Goal: Task Accomplishment & Management: Manage account settings

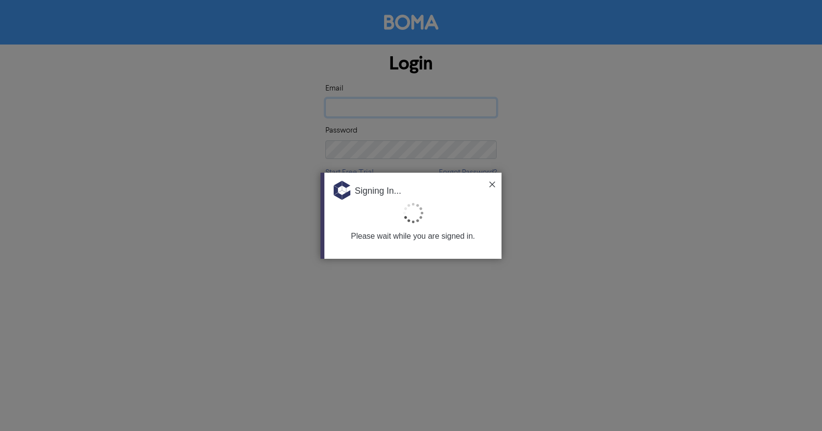
type input "[PERSON_NAME][EMAIL_ADDRESS][DOMAIN_NAME]"
click at [406, 197] on div "Signing In..." at bounding box center [412, 187] width 177 height 29
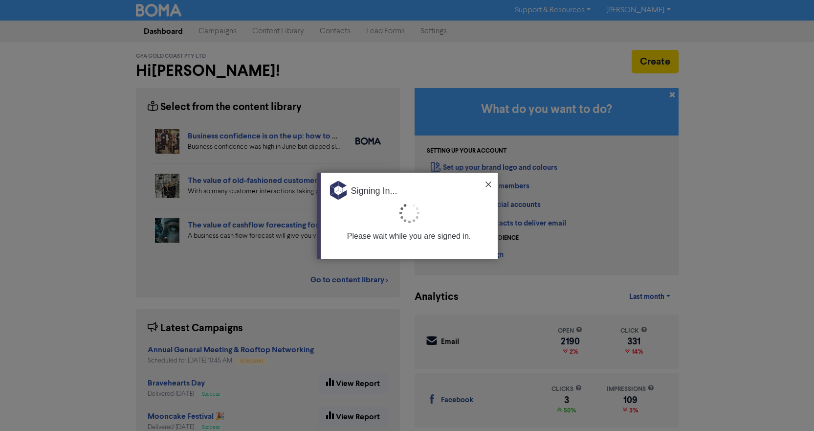
click at [662, 9] on div at bounding box center [407, 215] width 814 height 431
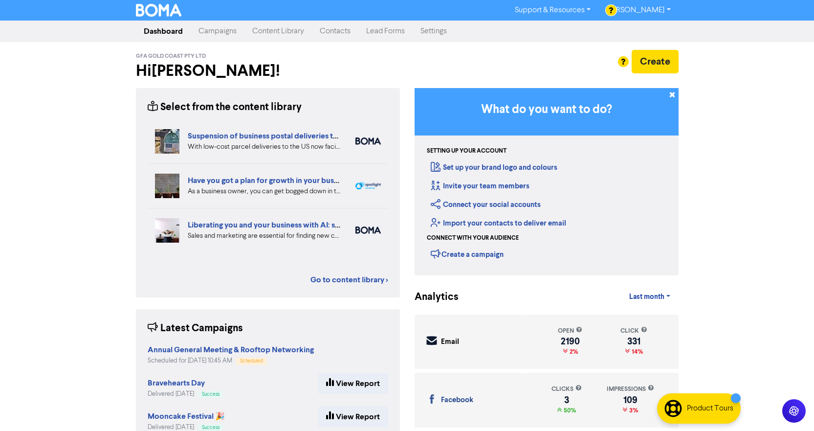
click at [442, 32] on link "Settings" at bounding box center [434, 32] width 42 height 20
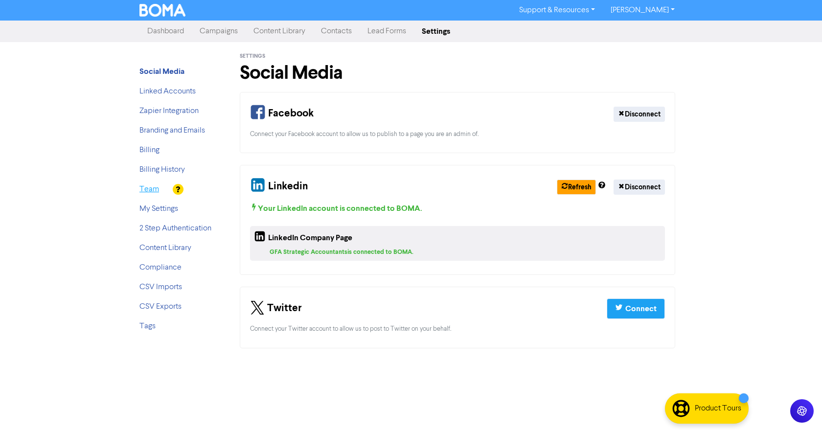
click at [144, 187] on link "Team" at bounding box center [149, 189] width 20 height 8
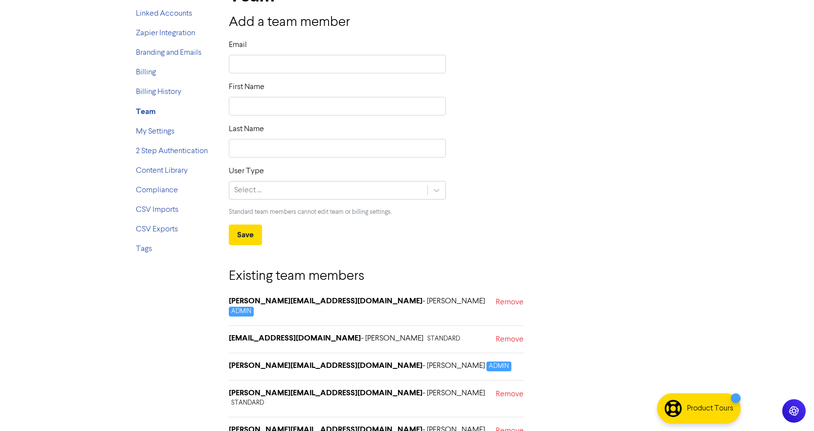
scroll to position [78, 0]
click at [511, 388] on link "Remove" at bounding box center [510, 399] width 28 height 23
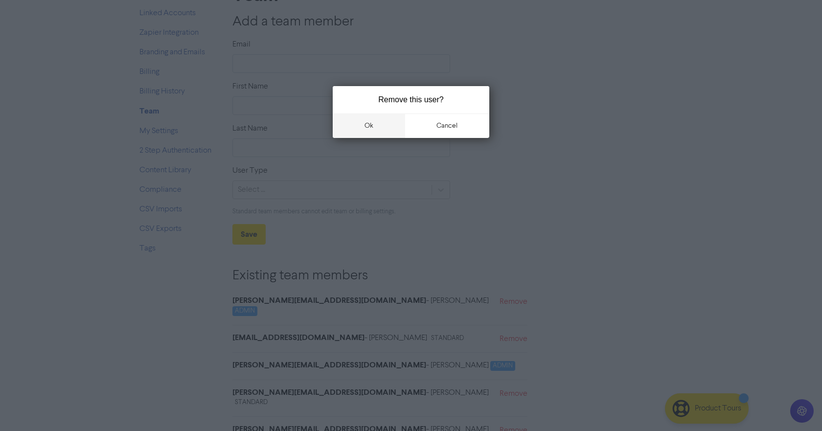
click at [364, 126] on button "ok" at bounding box center [369, 125] width 72 height 24
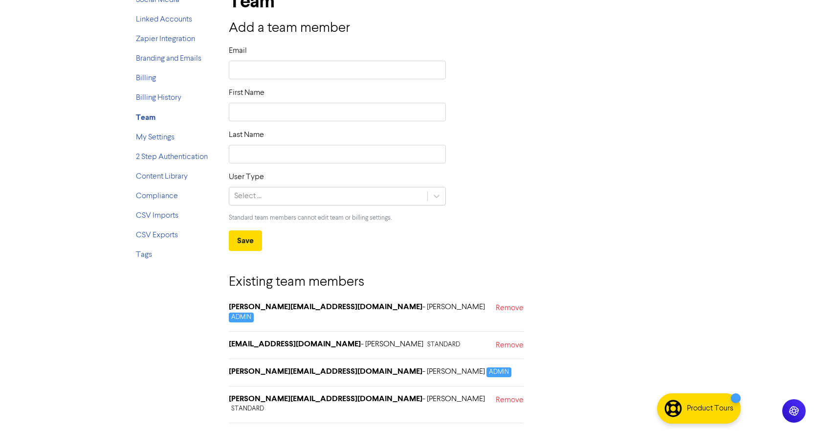
scroll to position [51, 0]
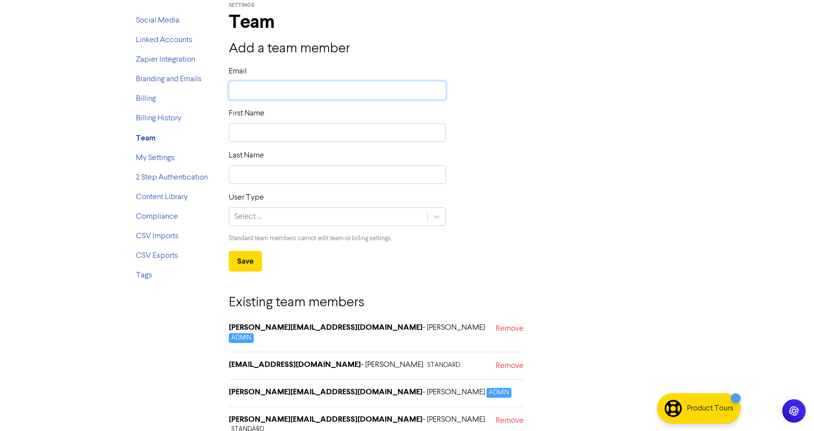
click at [313, 92] on input "text" at bounding box center [338, 90] width 218 height 19
type input "[PERSON_NAME][EMAIL_ADDRESS][DOMAIN_NAME]"
drag, startPoint x: 254, startPoint y: 91, endPoint x: 230, endPoint y: 93, distance: 24.0
click at [230, 93] on input "[PERSON_NAME][EMAIL_ADDRESS][DOMAIN_NAME]" at bounding box center [338, 90] width 218 height 19
type input "s@[DOMAIN_NAME]"
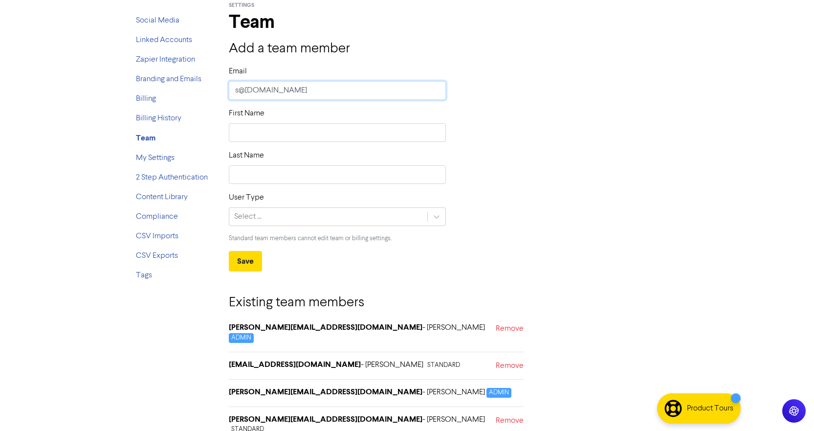
type input "[EMAIL_ADDRESS][DOMAIN_NAME]"
type input "[PERSON_NAME][EMAIL_ADDRESS][DOMAIN_NAME]"
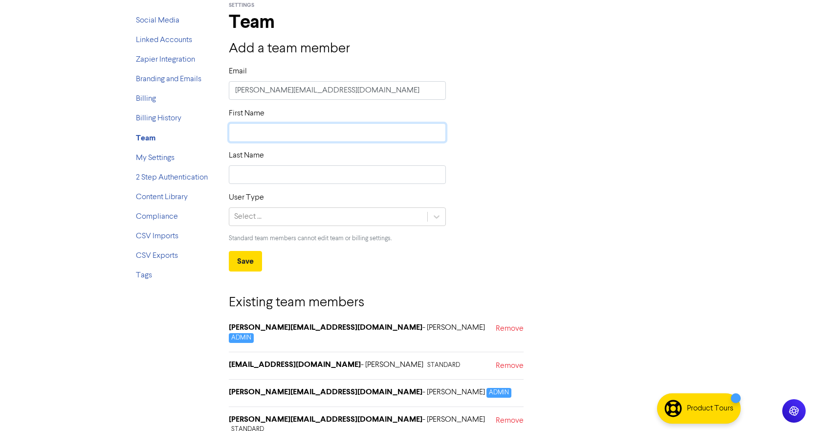
click at [282, 128] on input "text" at bounding box center [338, 132] width 218 height 19
type input "S"
type input "Sa"
type input "Sas"
type input "Sash"
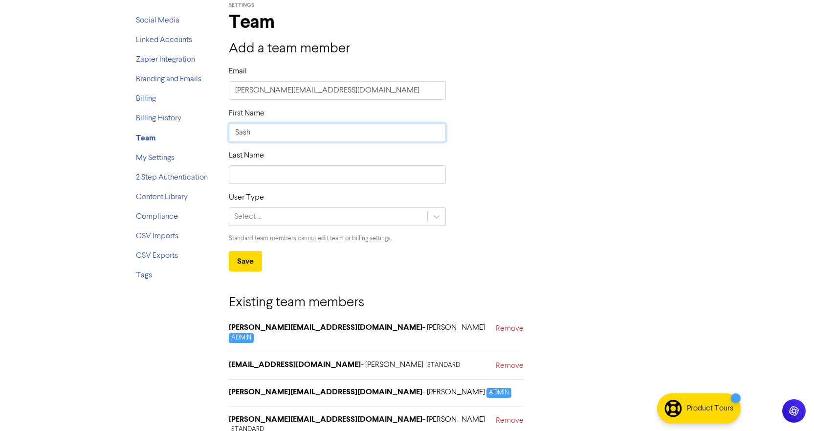
type input "[PERSON_NAME]"
type input "[PERSON_NAME]-"
type input "[PERSON_NAME]"
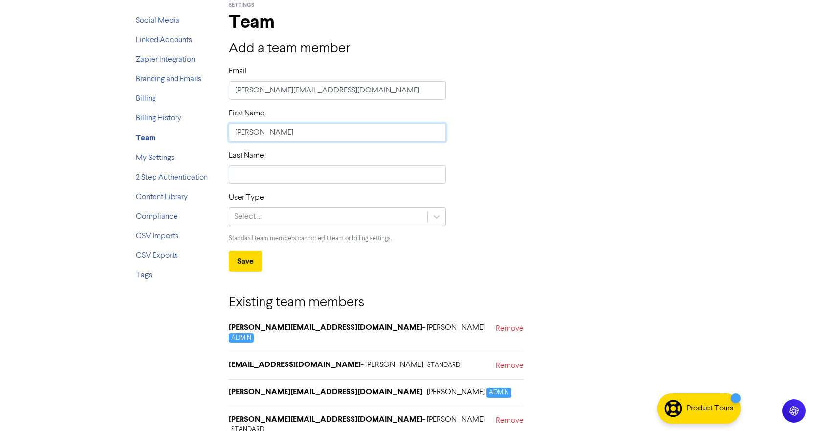
type input "[PERSON_NAME]"
click at [283, 168] on input "text" at bounding box center [338, 174] width 218 height 19
type input "Vorster"
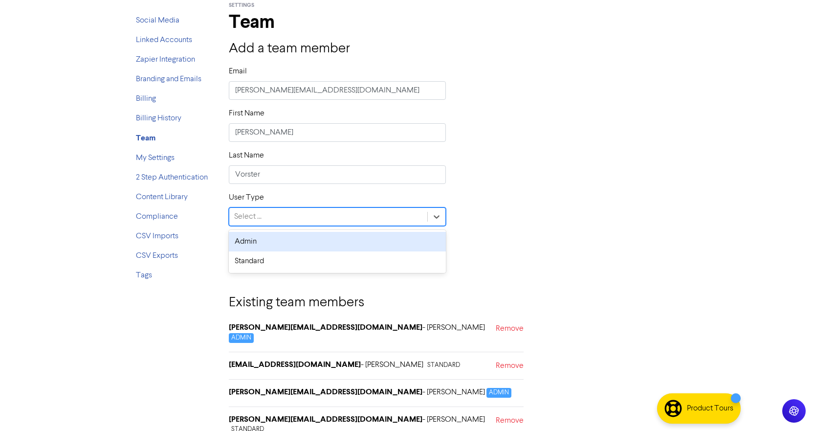
click at [305, 219] on div "Select ..." at bounding box center [328, 217] width 199 height 18
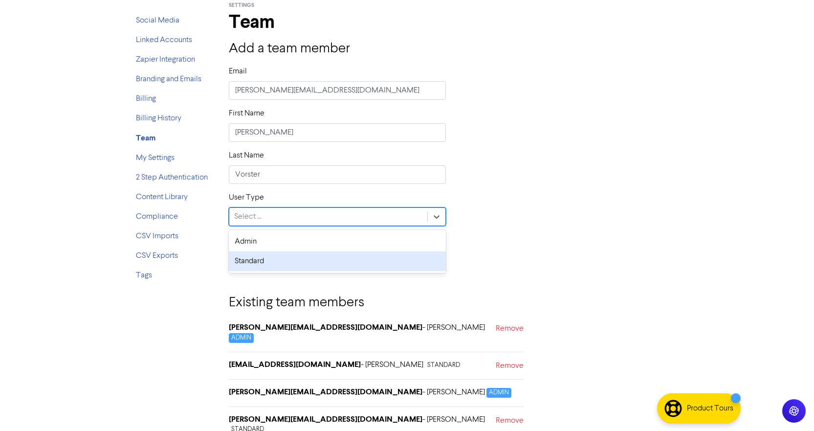
click at [338, 257] on div "Standard" at bounding box center [338, 261] width 218 height 20
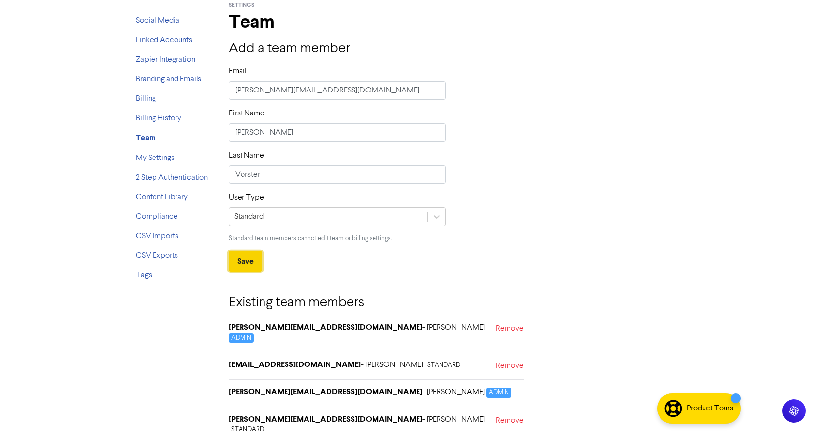
click at [253, 260] on button "Save" at bounding box center [245, 261] width 33 height 21
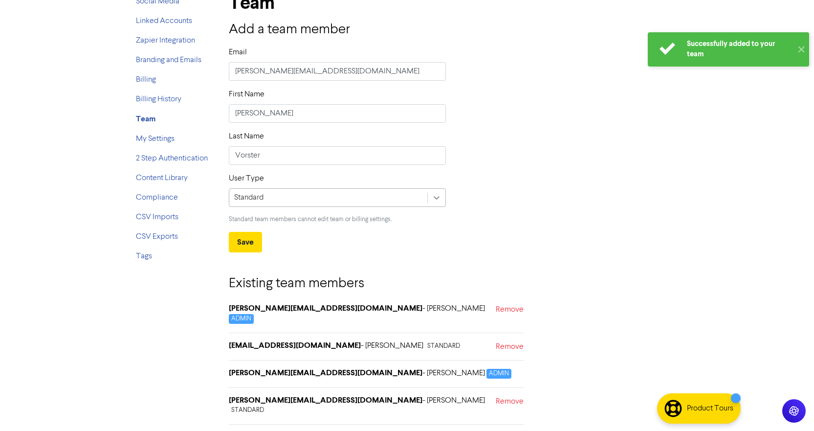
scroll to position [78, 0]
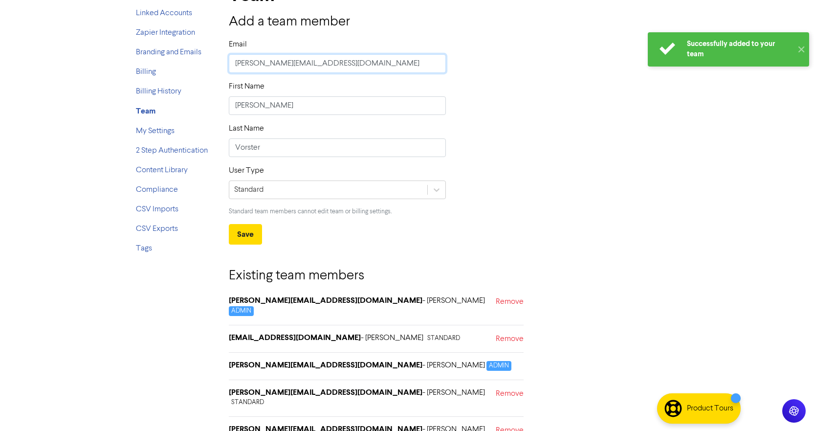
drag, startPoint x: 252, startPoint y: 63, endPoint x: 213, endPoint y: 65, distance: 39.6
click at [213, 65] on div "Social Media Linked Accounts Zapier Integration Branding and Emails Billing Bil…" at bounding box center [408, 212] width 558 height 497
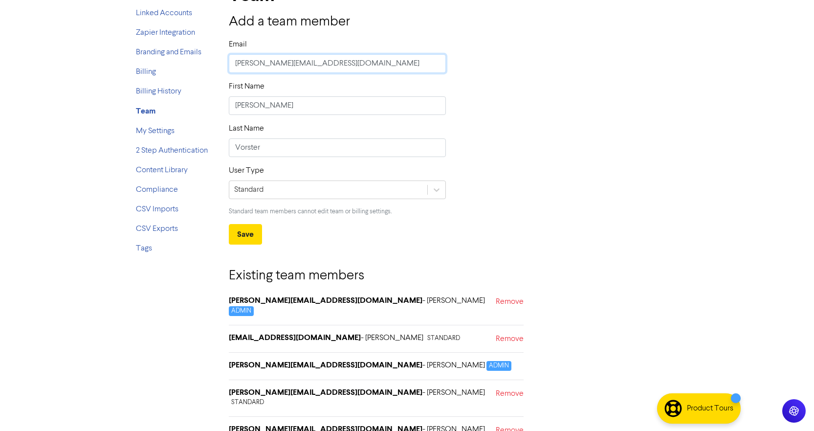
click at [239, 61] on input "[PERSON_NAME][EMAIL_ADDRESS][DOMAIN_NAME]" at bounding box center [338, 63] width 218 height 19
type input "[EMAIL_ADDRESS][DOMAIN_NAME]"
drag, startPoint x: 280, startPoint y: 105, endPoint x: 158, endPoint y: 98, distance: 122.0
click at [158, 98] on div "Social Media Linked Accounts Zapier Integration Branding and Emails Billing Bil…" at bounding box center [408, 212] width 558 height 497
type input "[PERSON_NAME]"
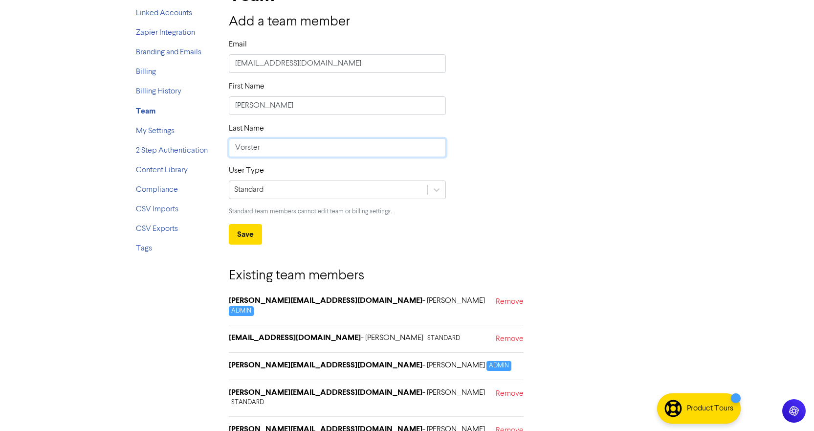
click at [268, 151] on input "Vorster" at bounding box center [338, 147] width 218 height 19
drag, startPoint x: 268, startPoint y: 151, endPoint x: 161, endPoint y: 151, distance: 106.1
click at [161, 151] on div "Social Media Linked Accounts Zapier Integration Branding and Emails Billing Bil…" at bounding box center [408, 212] width 558 height 497
type input "[PERSON_NAME]"
click at [238, 233] on button "Save" at bounding box center [245, 234] width 33 height 21
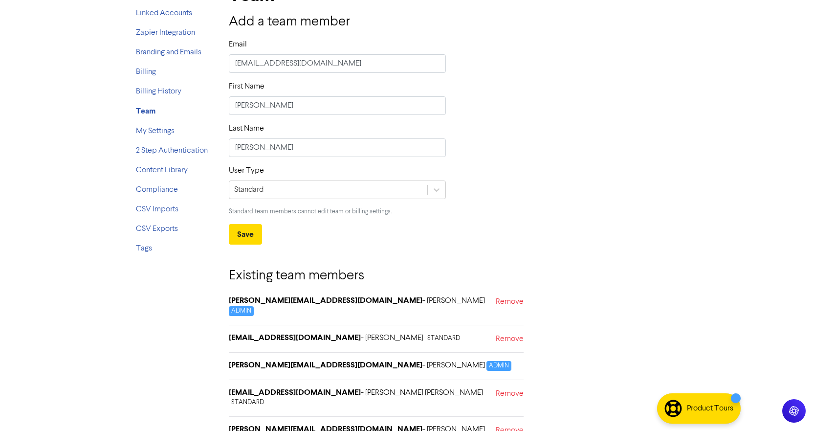
scroll to position [0, 0]
